Goal: Task Accomplishment & Management: Complete application form

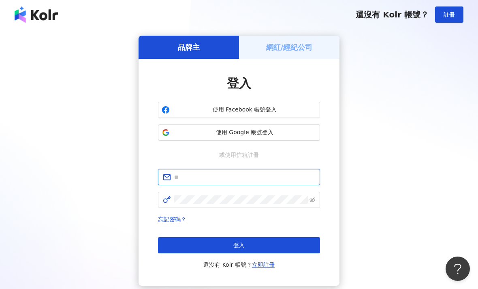
click at [247, 180] on input "text" at bounding box center [244, 177] width 141 height 9
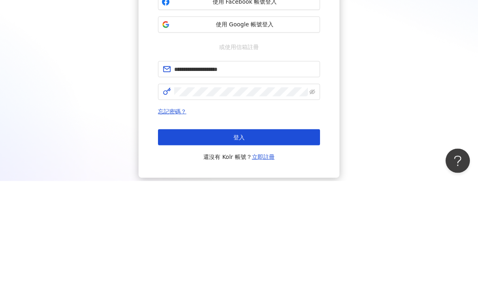
click at [239, 237] on button "登入" at bounding box center [239, 245] width 162 height 16
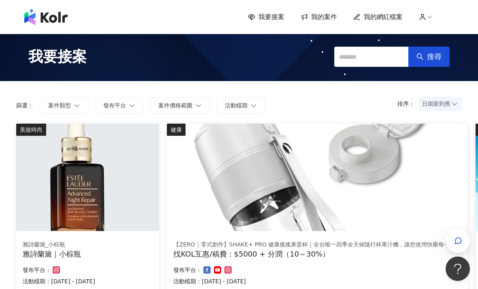
click at [103, 176] on img at bounding box center [87, 177] width 143 height 107
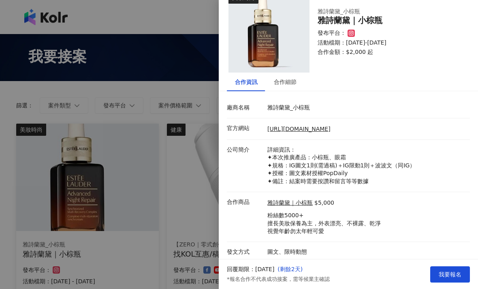
scroll to position [18, 0]
click at [450, 289] on html "我要接案 我的案件 我的網紅檔案 我要接案 搜尋 排序： 日期新到舊 篩選： 案件類型 發布平台 案件價格範圍 活動檔期 清除 套用 美妝時尚 雅詩蘭黛_小棕…" at bounding box center [239, 144] width 478 height 289
click at [452, 289] on html "我要接案 我的案件 我的網紅檔案 我要接案 搜尋 排序： 日期新到舊 篩選： 案件類型 發布平台 案件價格範圍 活動檔期 清除 套用 美妝時尚 雅詩蘭黛_小棕…" at bounding box center [239, 144] width 478 height 289
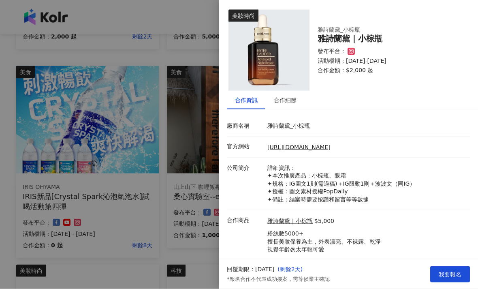
scroll to position [257, 0]
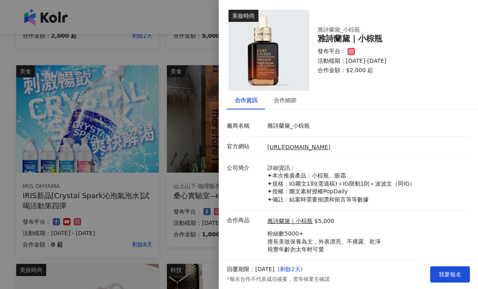
click at [452, 278] on span "我要報名" at bounding box center [450, 274] width 23 height 6
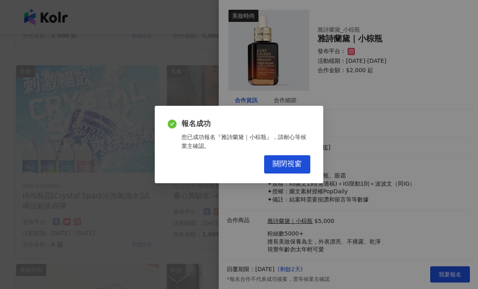
click at [302, 174] on button "關閉視窗" at bounding box center [287, 164] width 46 height 18
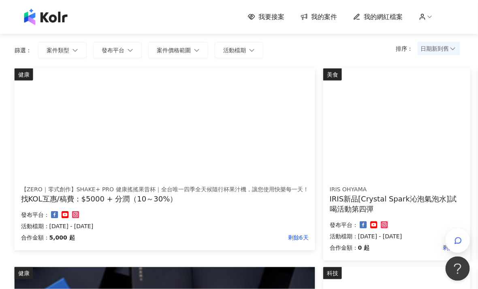
scroll to position [0, 2]
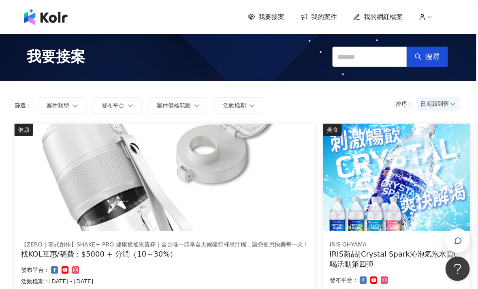
click at [327, 18] on span "我的案件" at bounding box center [324, 17] width 26 height 9
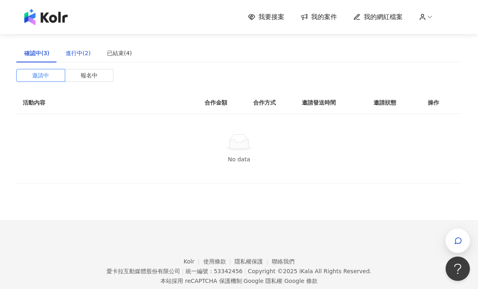
click at [68, 56] on div "進行中(2)" at bounding box center [78, 53] width 25 height 9
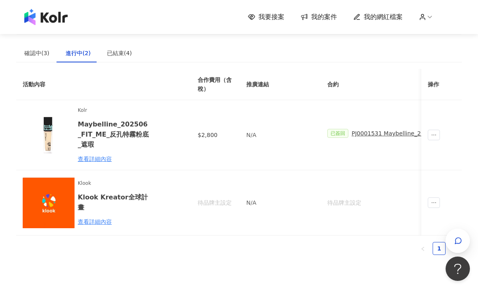
click at [154, 190] on div "Klook Klook Kreator全球計畫 查看詳細內容" at bounding box center [97, 203] width 149 height 52
click at [59, 186] on img at bounding box center [49, 203] width 52 height 52
click at [101, 217] on div "查看詳細內容" at bounding box center [113, 221] width 71 height 9
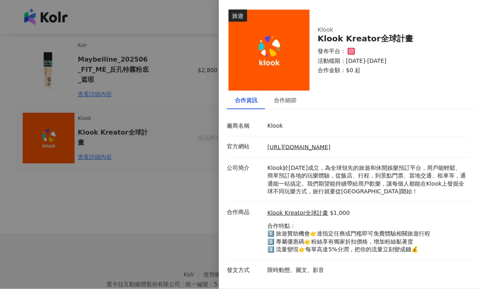
scroll to position [72, 0]
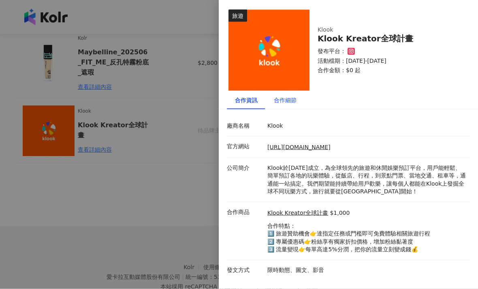
click at [281, 103] on div "合作細節" at bounding box center [285, 100] width 23 height 9
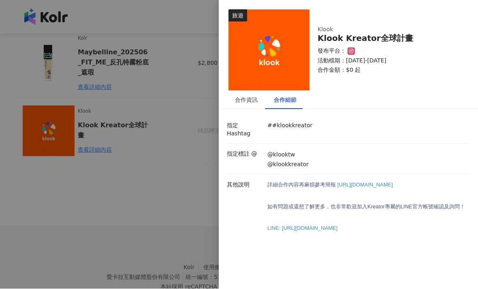
click at [426, 181] on p "詳細合作內容再麻煩參考 簡報 [URL][DOMAIN_NAME]" at bounding box center [367, 185] width 199 height 8
click at [393, 182] on span "[URL][DOMAIN_NAME]" at bounding box center [366, 185] width 56 height 6
click at [309, 191] on p "詳細合作內容再麻煩參考 簡報 [URL][DOMAIN_NAME] 如有問題或還想了解更多，也非常歡迎加入Kreator專屬的 LINE 官方帳號確認及 詢問…" at bounding box center [367, 220] width 199 height 78
click at [338, 184] on span "[URL][DOMAIN_NAME]" at bounding box center [366, 185] width 56 height 6
click at [338, 182] on span "[URL][DOMAIN_NAME]" at bounding box center [366, 185] width 56 height 6
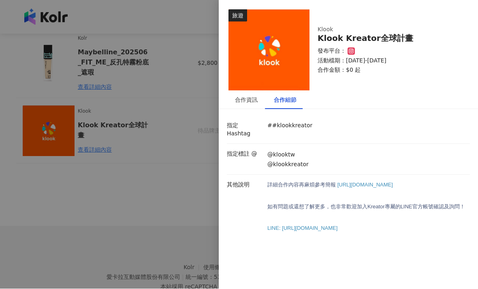
click at [377, 182] on span "[URL][DOMAIN_NAME]" at bounding box center [366, 185] width 56 height 6
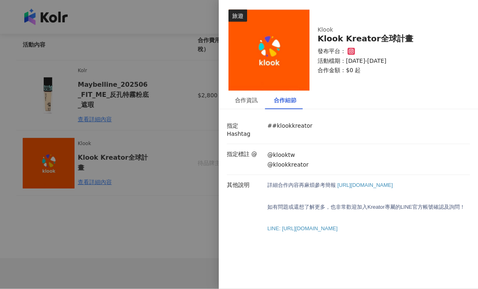
scroll to position [34, 0]
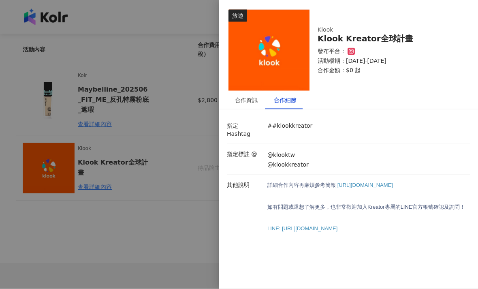
click at [384, 182] on p "詳細合作內容再麻煩參考 簡報 [URL][DOMAIN_NAME]" at bounding box center [367, 185] width 199 height 8
click at [338, 186] on span "[URL][DOMAIN_NAME]" at bounding box center [366, 185] width 56 height 6
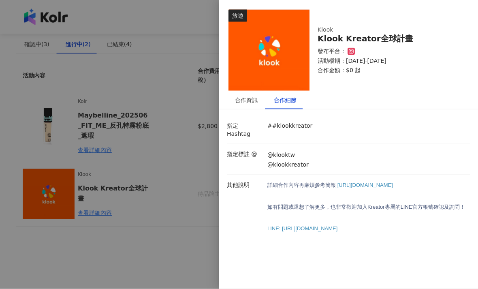
scroll to position [0, 0]
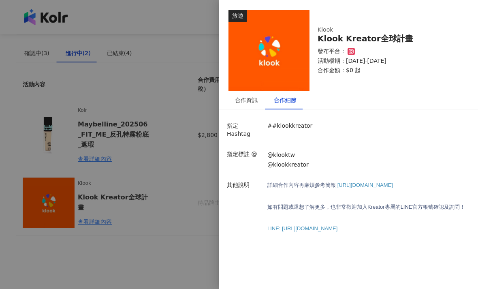
click at [168, 155] on div at bounding box center [239, 144] width 478 height 289
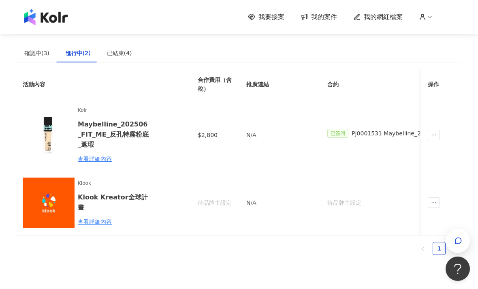
click at [440, 201] on span "ellipsis" at bounding box center [434, 202] width 12 height 11
click at [90, 217] on div "查看詳細內容" at bounding box center [113, 221] width 71 height 9
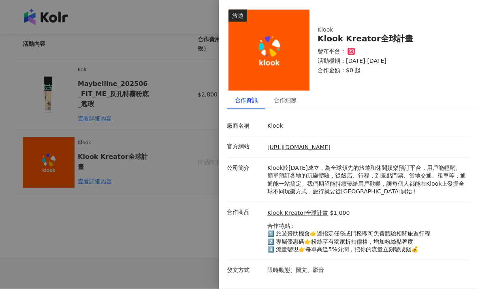
scroll to position [72, 0]
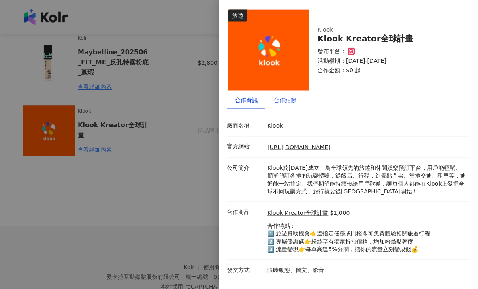
click at [274, 103] on div "合作細節" at bounding box center [285, 100] width 23 height 9
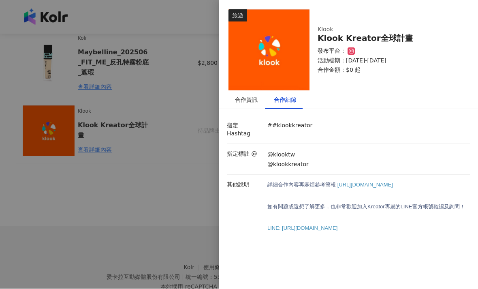
click at [338, 186] on span "[URL][DOMAIN_NAME]" at bounding box center [366, 185] width 56 height 6
click at [362, 182] on span "[URL][DOMAIN_NAME]" at bounding box center [366, 185] width 56 height 6
click at [352, 182] on span "[URL][DOMAIN_NAME]" at bounding box center [366, 185] width 56 height 6
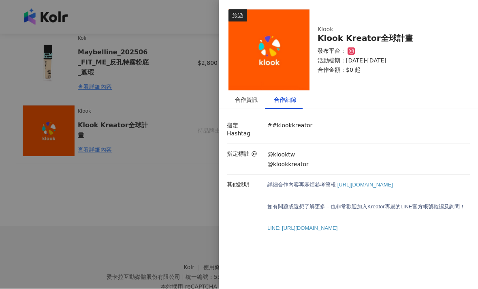
click at [341, 181] on p "詳細合作內容再麻煩參考 簡報 [URL][DOMAIN_NAME]" at bounding box center [367, 185] width 199 height 8
click at [338, 184] on span "[URL][DOMAIN_NAME]" at bounding box center [366, 185] width 56 height 6
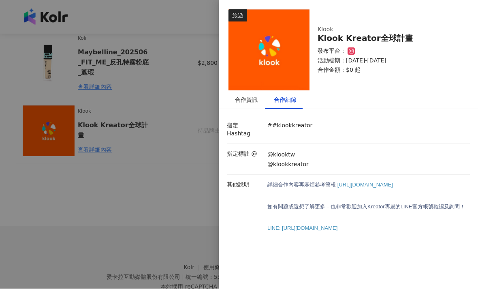
click at [338, 185] on span "[URL][DOMAIN_NAME]" at bounding box center [366, 185] width 56 height 6
click at [338, 186] on span "[URL][DOMAIN_NAME]" at bounding box center [366, 185] width 56 height 6
copy p "[URL][DOMAIN_NAME]"
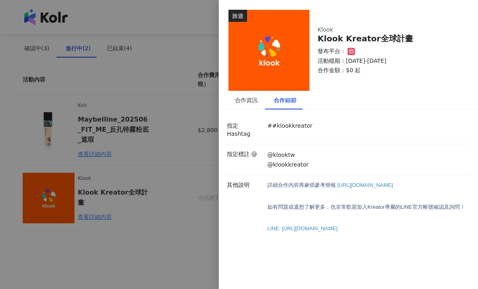
scroll to position [0, 0]
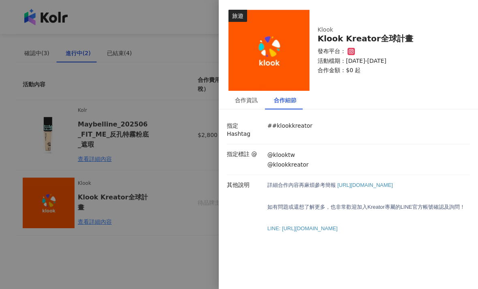
click at [188, 126] on div at bounding box center [239, 144] width 478 height 289
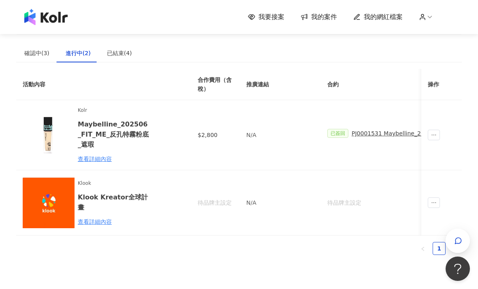
click at [276, 18] on span "我要接案" at bounding box center [272, 17] width 26 height 9
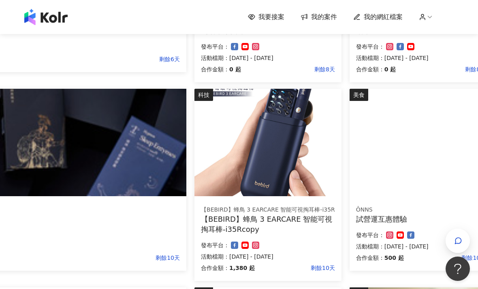
scroll to position [233, 131]
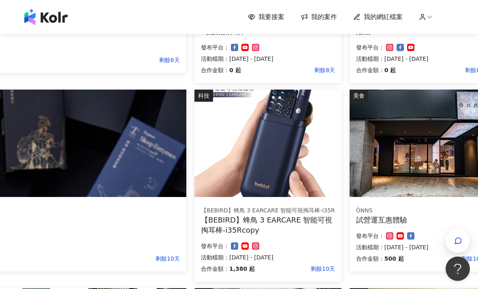
click at [438, 189] on img at bounding box center [421, 143] width 143 height 107
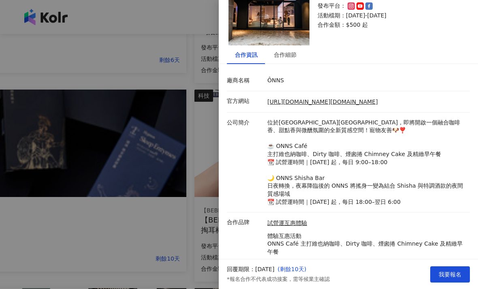
scroll to position [45, 0]
click at [279, 59] on div "合作細節" at bounding box center [285, 55] width 23 height 9
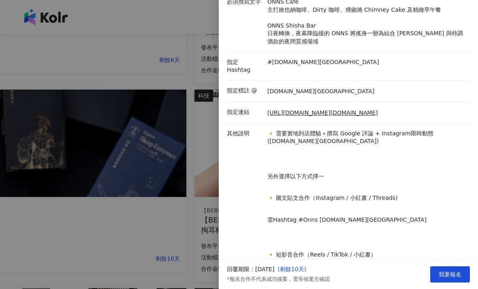
scroll to position [82, 0]
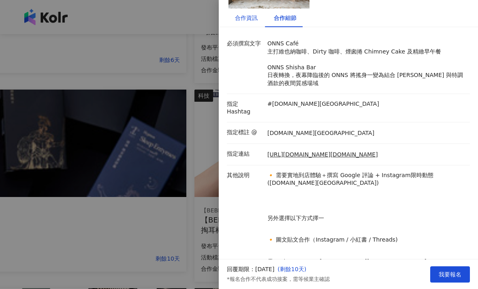
click at [242, 21] on div "合作資訊" at bounding box center [246, 17] width 23 height 9
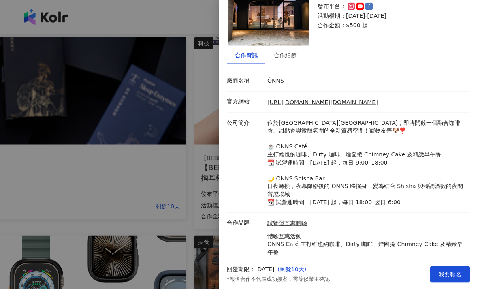
scroll to position [285, 131]
click at [162, 137] on div at bounding box center [239, 144] width 478 height 289
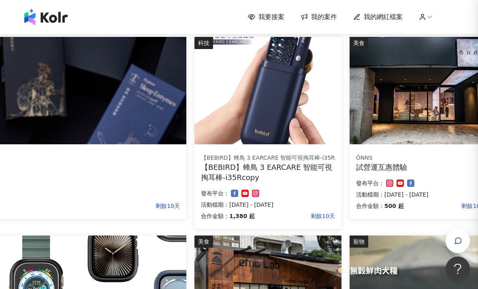
scroll to position [0, 0]
click at [449, 149] on div "ÔNNS 試營運互惠體驗 合作金額： 500 起 剩餘10天 發布平台： 活動檔期：[DATE] - [DATE]" at bounding box center [421, 183] width 143 height 71
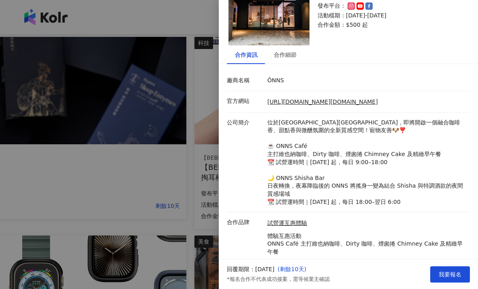
scroll to position [45, 0]
click at [457, 278] on span "我要報名" at bounding box center [450, 274] width 23 height 6
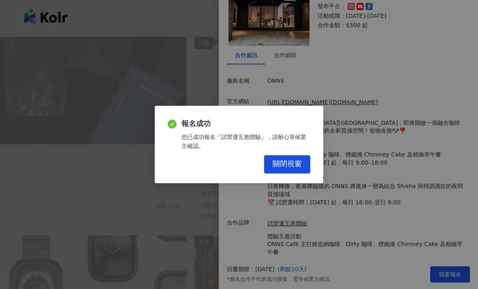
click at [298, 174] on button "關閉視窗" at bounding box center [287, 164] width 46 height 18
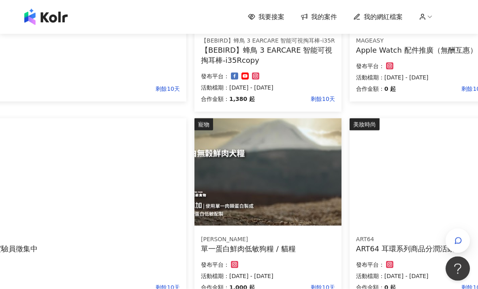
scroll to position [422, 131]
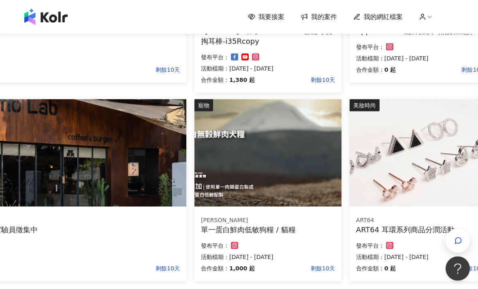
click at [291, 193] on img at bounding box center [268, 152] width 147 height 107
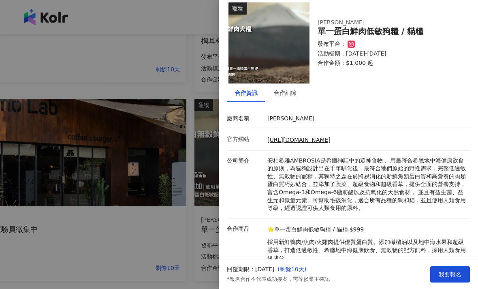
scroll to position [6, 0]
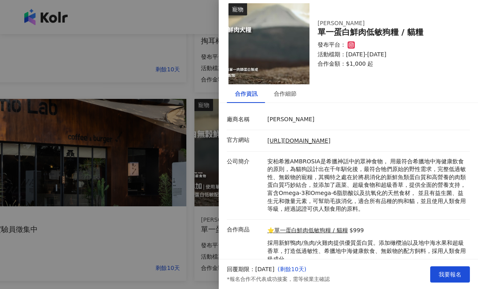
click at [456, 278] on span "我要報名" at bounding box center [450, 274] width 23 height 6
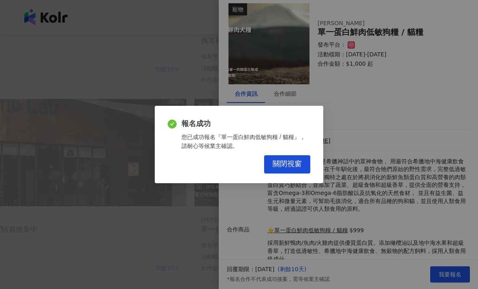
click at [296, 169] on span "關閉視窗" at bounding box center [287, 164] width 29 height 9
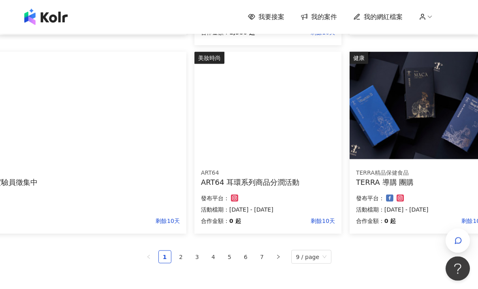
scroll to position [472, 131]
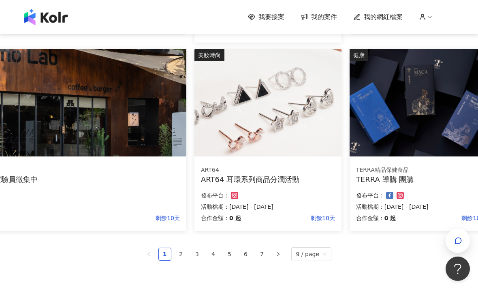
click at [181, 251] on link "2" at bounding box center [181, 254] width 12 height 12
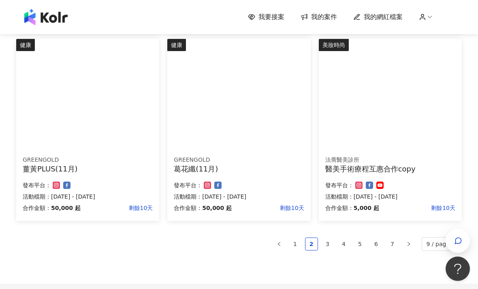
scroll to position [472, 0]
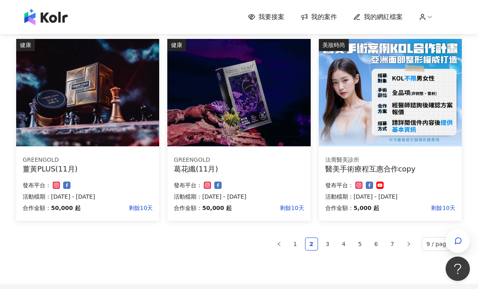
click at [414, 168] on div "醫美手術療程互惠合作copy" at bounding box center [391, 169] width 130 height 10
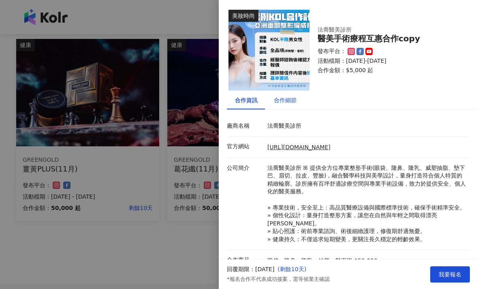
click at [285, 98] on div "合作細節" at bounding box center [285, 100] width 23 height 9
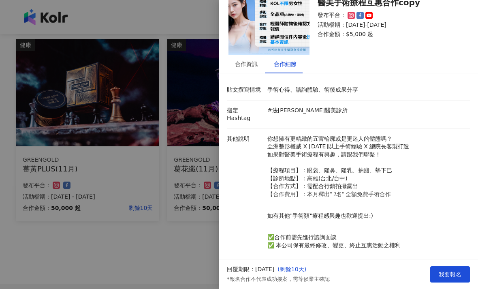
scroll to position [36, 0]
click at [168, 245] on div at bounding box center [239, 144] width 478 height 289
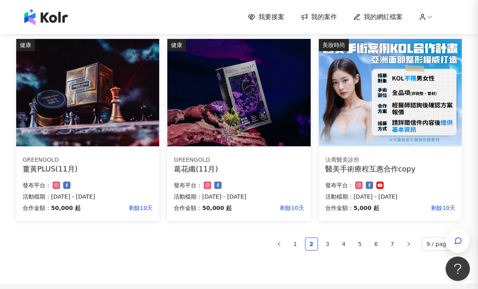
scroll to position [0, 0]
click at [329, 241] on link "3" at bounding box center [328, 244] width 12 height 12
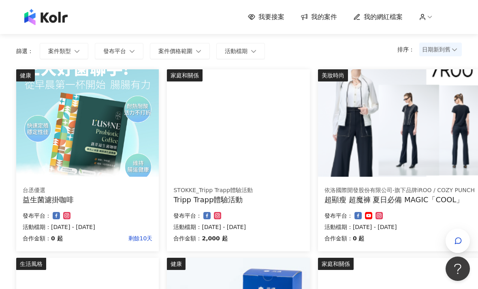
scroll to position [54, 0]
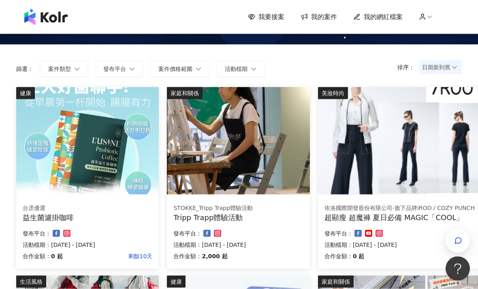
click at [273, 152] on img at bounding box center [238, 140] width 143 height 107
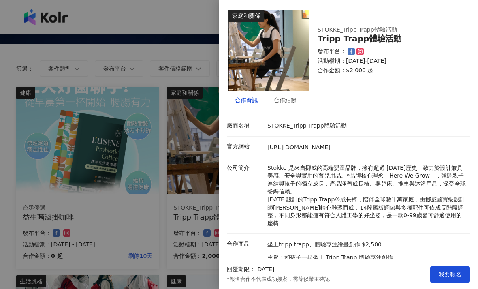
click at [174, 188] on div at bounding box center [239, 144] width 478 height 289
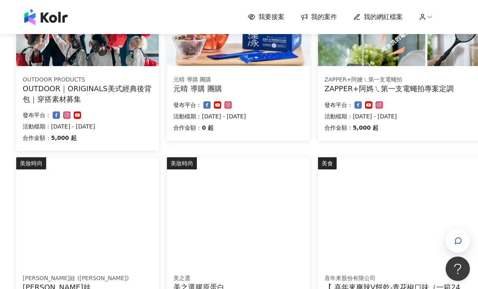
scroll to position [549, 0]
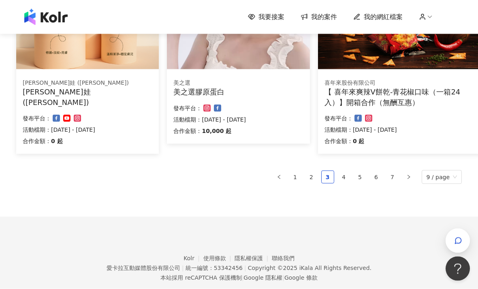
click at [313, 183] on link "2" at bounding box center [312, 177] width 12 height 12
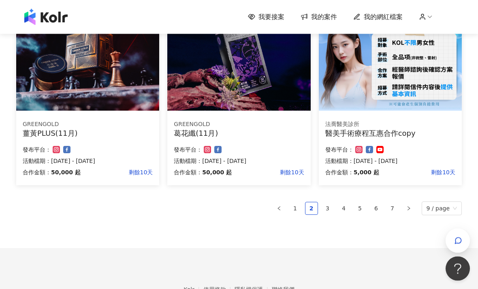
scroll to position [529, 0]
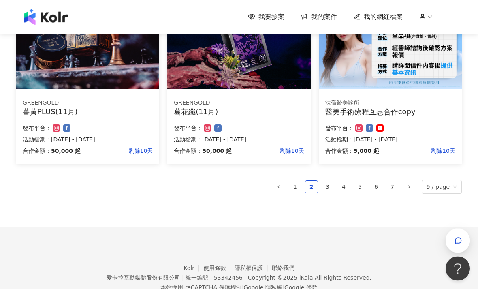
click at [341, 186] on link "4" at bounding box center [344, 187] width 12 height 12
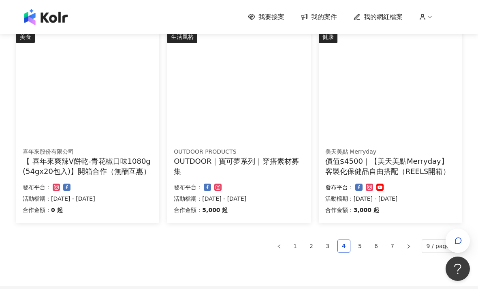
scroll to position [549, 0]
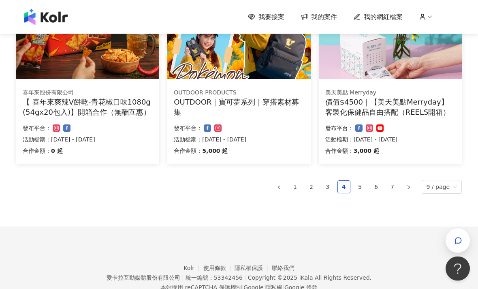
click at [361, 185] on link "5" at bounding box center [360, 187] width 12 height 12
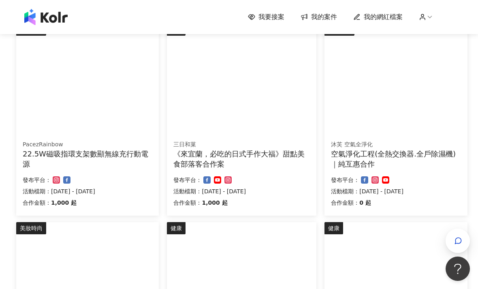
scroll to position [288, 0]
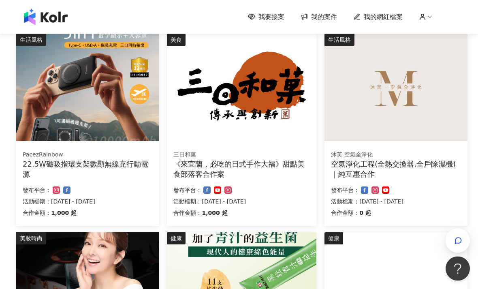
click at [433, 139] on img at bounding box center [396, 87] width 143 height 107
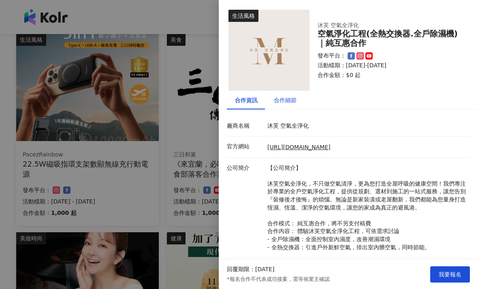
click at [289, 99] on div "合作細節" at bounding box center [285, 100] width 23 height 9
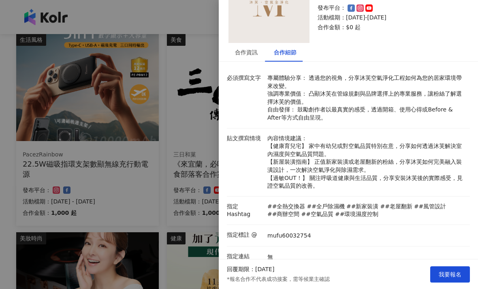
scroll to position [51, 0]
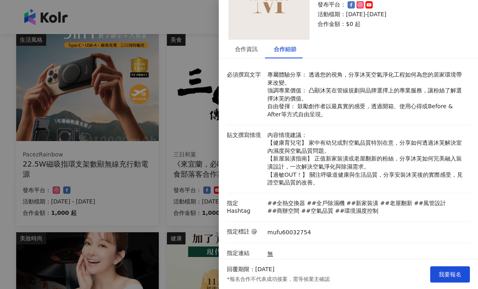
click at [169, 152] on div at bounding box center [239, 144] width 478 height 289
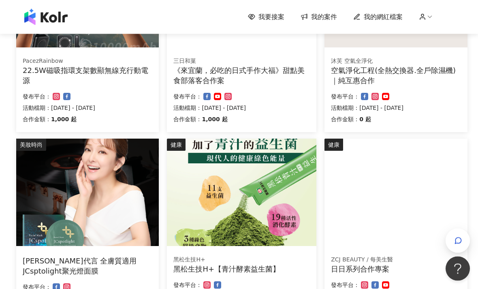
scroll to position [458, 0]
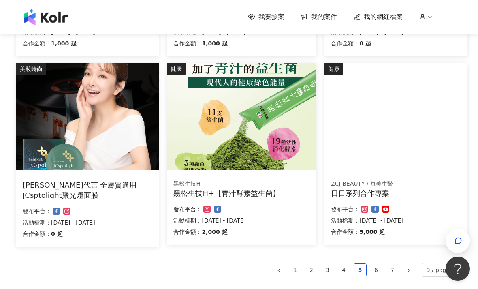
click at [373, 270] on link "6" at bounding box center [377, 270] width 12 height 12
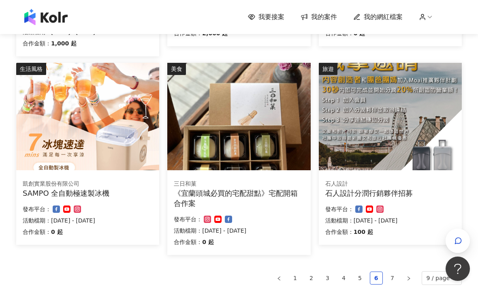
click at [359, 278] on link "5" at bounding box center [360, 278] width 12 height 12
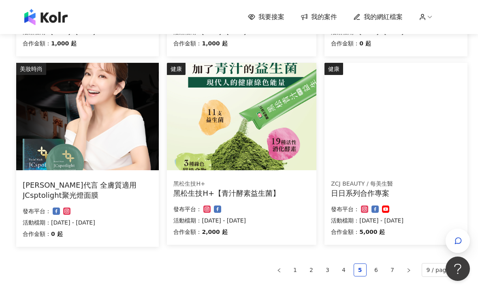
click at [267, 184] on div "黑松生技H+" at bounding box center [242, 184] width 137 height 8
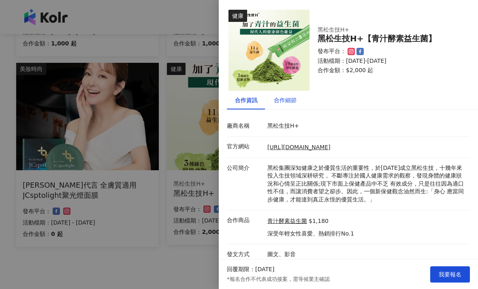
click at [289, 103] on div "合作細節" at bounding box center [285, 100] width 23 height 9
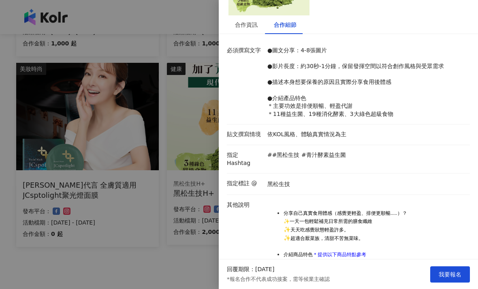
scroll to position [76, 0]
click at [252, 23] on div "合作資訊" at bounding box center [246, 24] width 23 height 9
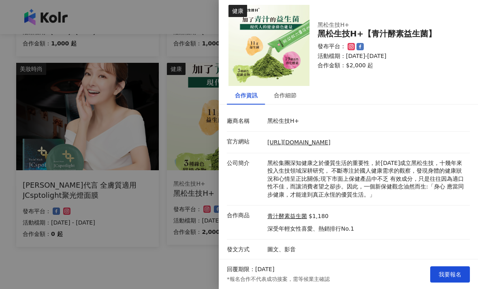
scroll to position [0, 0]
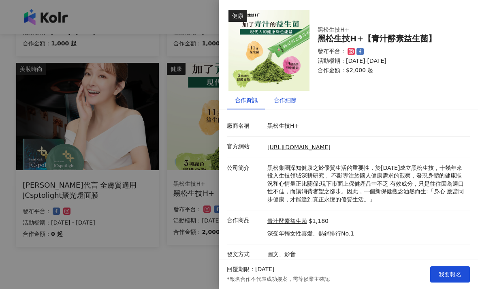
click at [275, 104] on div "合作細節" at bounding box center [285, 100] width 23 height 9
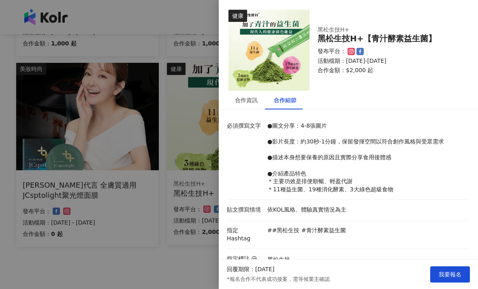
click at [165, 228] on div at bounding box center [239, 144] width 478 height 289
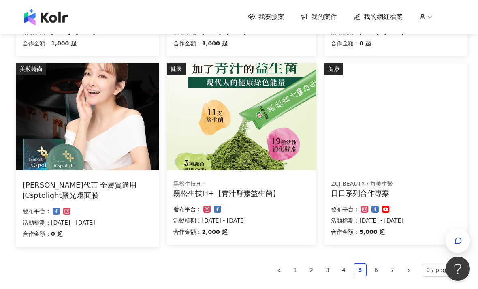
click at [392, 272] on link "7" at bounding box center [393, 270] width 12 height 12
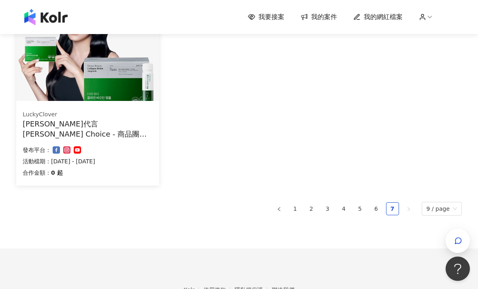
scroll to position [149, 0]
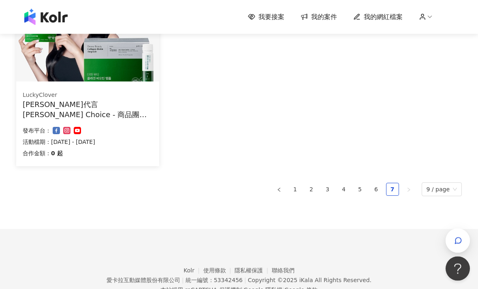
click at [372, 191] on li "6" at bounding box center [376, 189] width 13 height 13
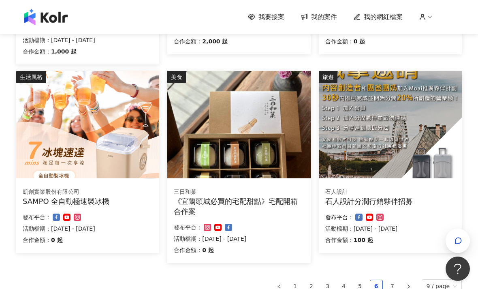
scroll to position [508, 0]
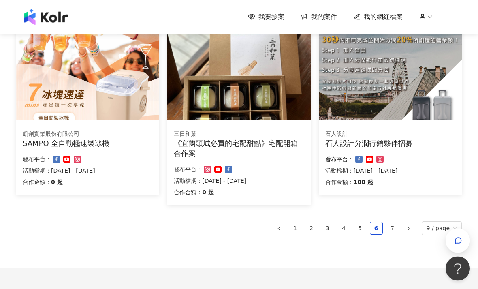
click at [295, 226] on link "1" at bounding box center [295, 229] width 12 height 12
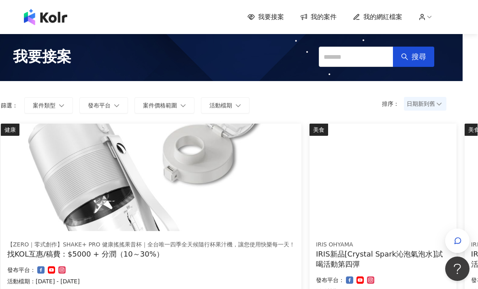
scroll to position [0, 15]
